Goal: Task Accomplishment & Management: Use online tool/utility

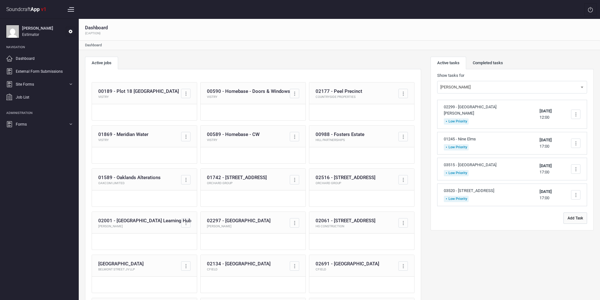
drag, startPoint x: 572, startPoint y: 218, endPoint x: 555, endPoint y: 207, distance: 20.0
click at [572, 218] on button "Add Task" at bounding box center [575, 218] width 24 height 11
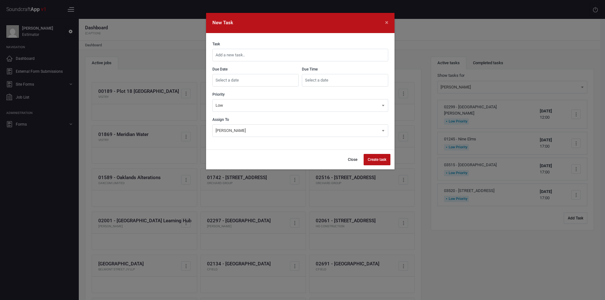
click at [259, 56] on input "text" at bounding box center [300, 55] width 176 height 13
type input "02668 - RAR Block D&K Set Up On Eque2"
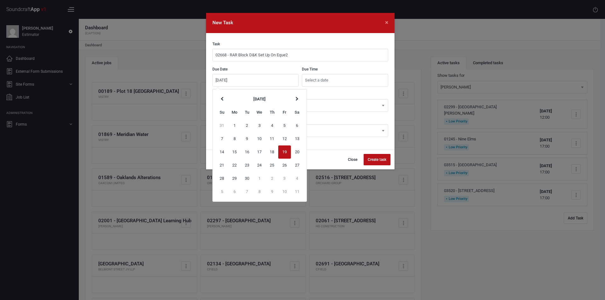
type input "[DATE]"
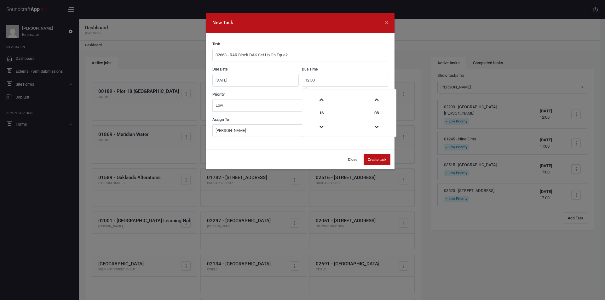
type input "12:00"
click at [379, 157] on button "Create task" at bounding box center [376, 159] width 27 height 11
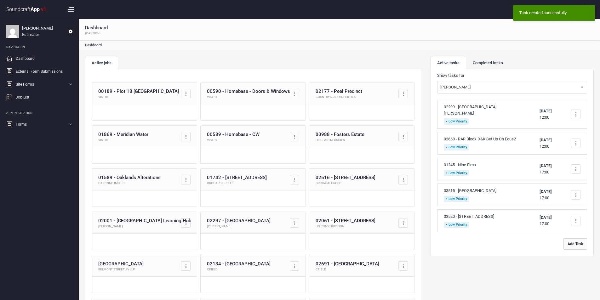
click at [576, 243] on button "Add Task" at bounding box center [575, 243] width 24 height 11
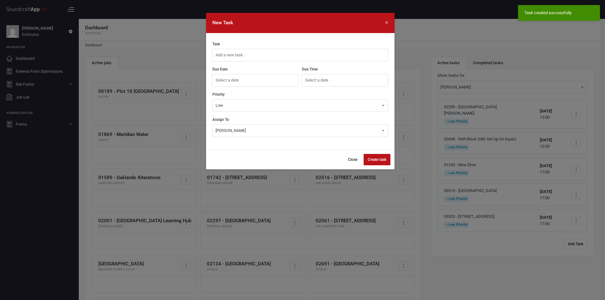
click at [281, 55] on input "text" at bounding box center [300, 55] width 176 height 13
type input "02916 - KV3F Set Up On Eque2"
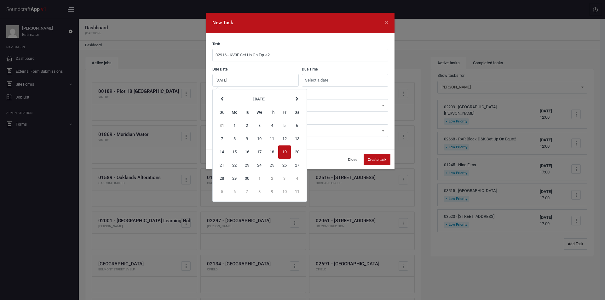
type input "[DATE]"
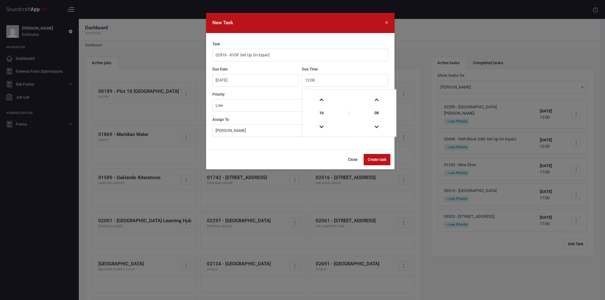
type input "12:00"
click at [380, 158] on button "Create task" at bounding box center [376, 159] width 27 height 11
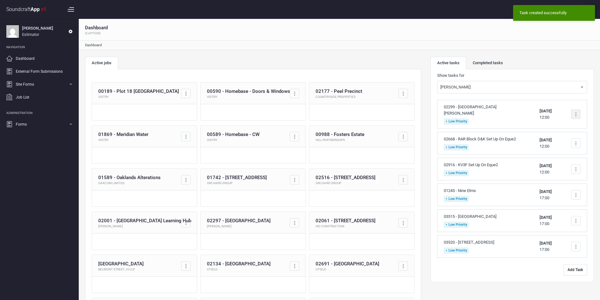
click at [575, 117] on div at bounding box center [575, 114] width 9 height 9
click at [542, 145] on link "Edit task" at bounding box center [549, 146] width 62 height 13
type input "02299 - [GEOGRAPHIC_DATA] [PERSON_NAME]"
type input "[DATE]"
type input "12:00"
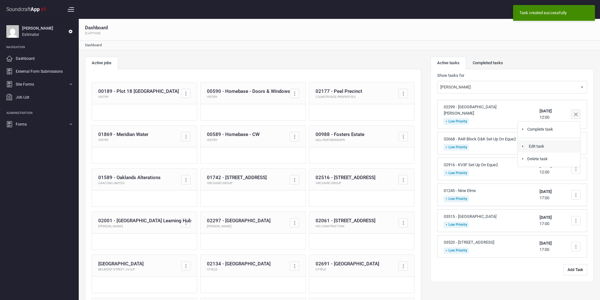
select select "18"
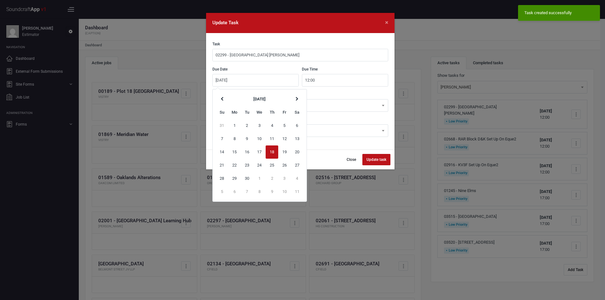
click at [219, 79] on input "[DATE]" at bounding box center [255, 80] width 86 height 13
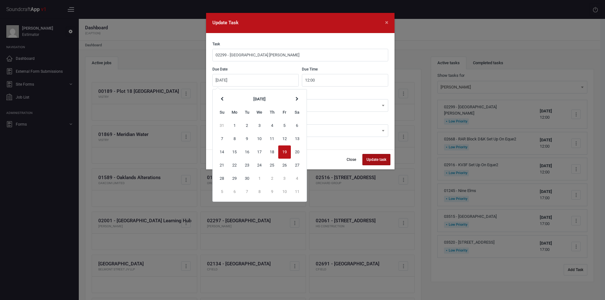
type input "[DATE]"
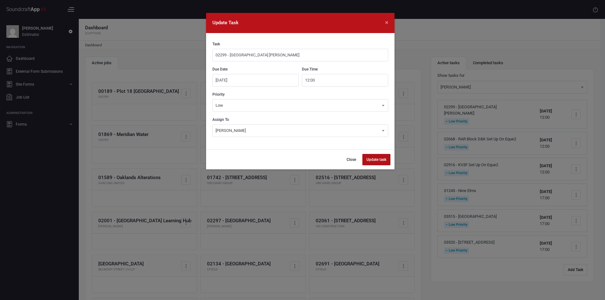
click at [373, 158] on button "Update task" at bounding box center [376, 159] width 28 height 11
